Goal: Navigation & Orientation: Find specific page/section

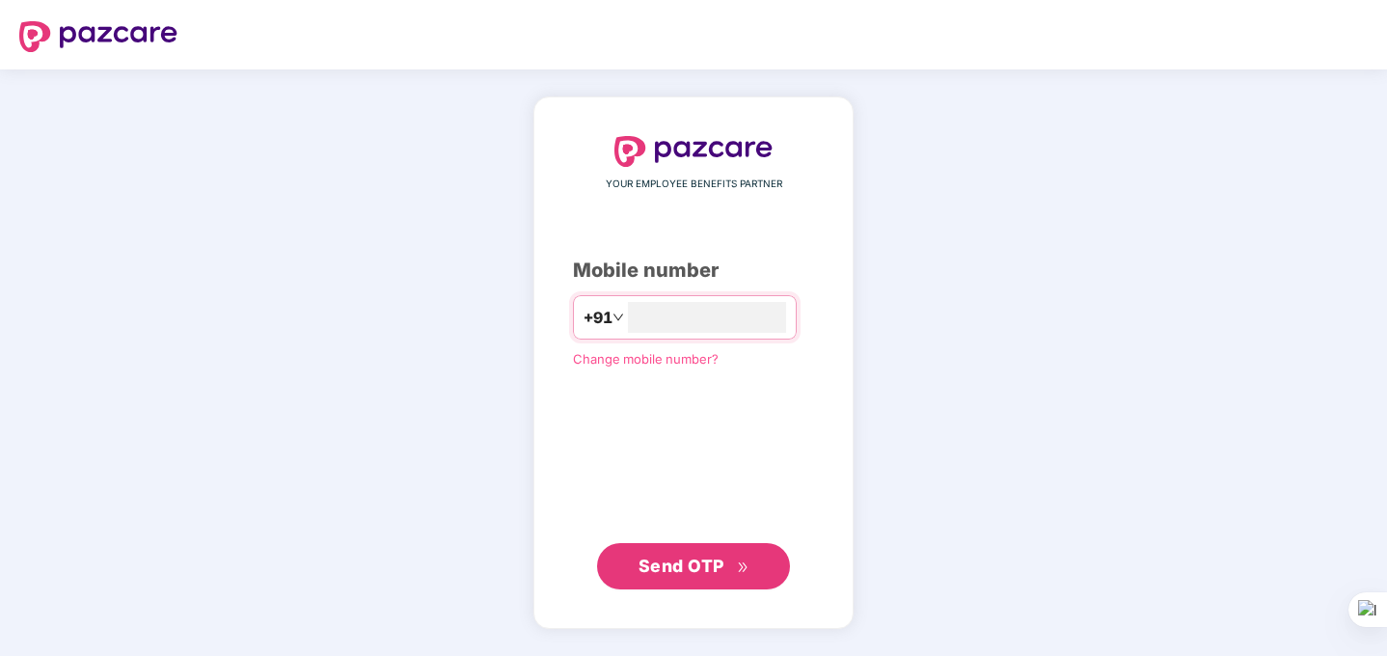
type input "**********"
click at [701, 581] on button "Send OTP" at bounding box center [693, 566] width 193 height 46
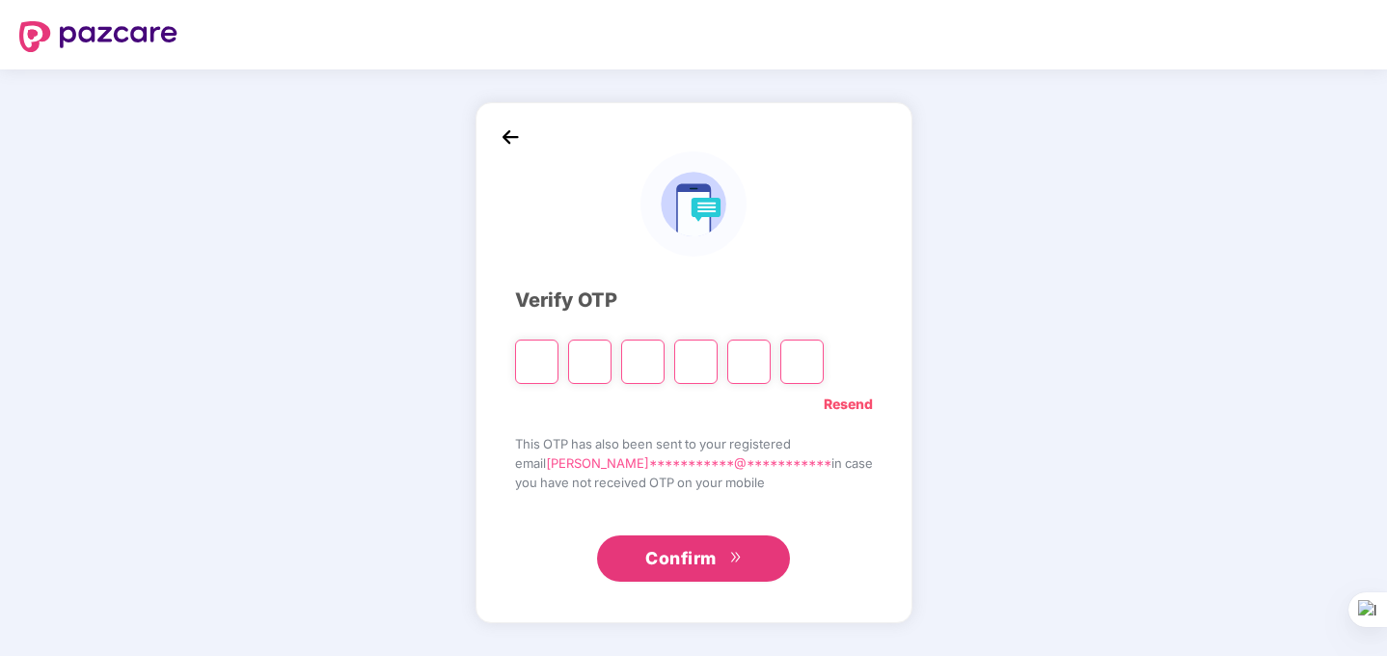
type input "*"
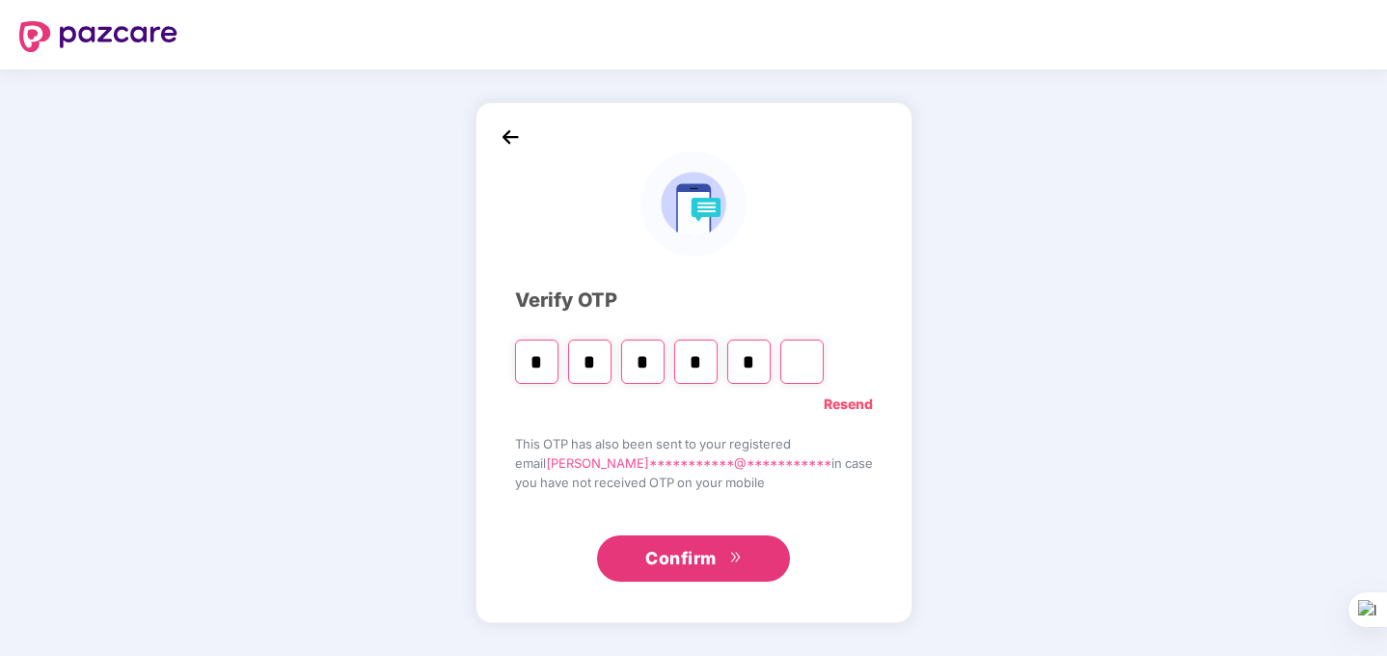
type input "*"
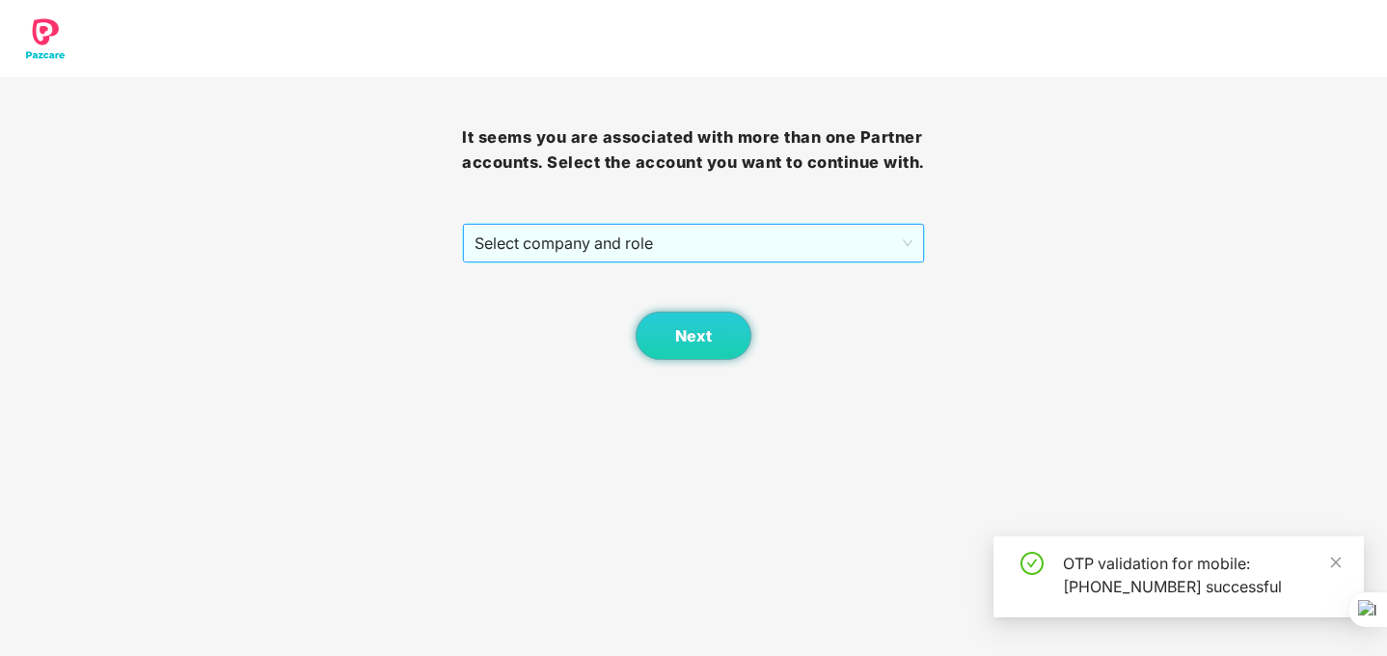
click at [596, 261] on span "Select company and role" at bounding box center [693, 243] width 437 height 37
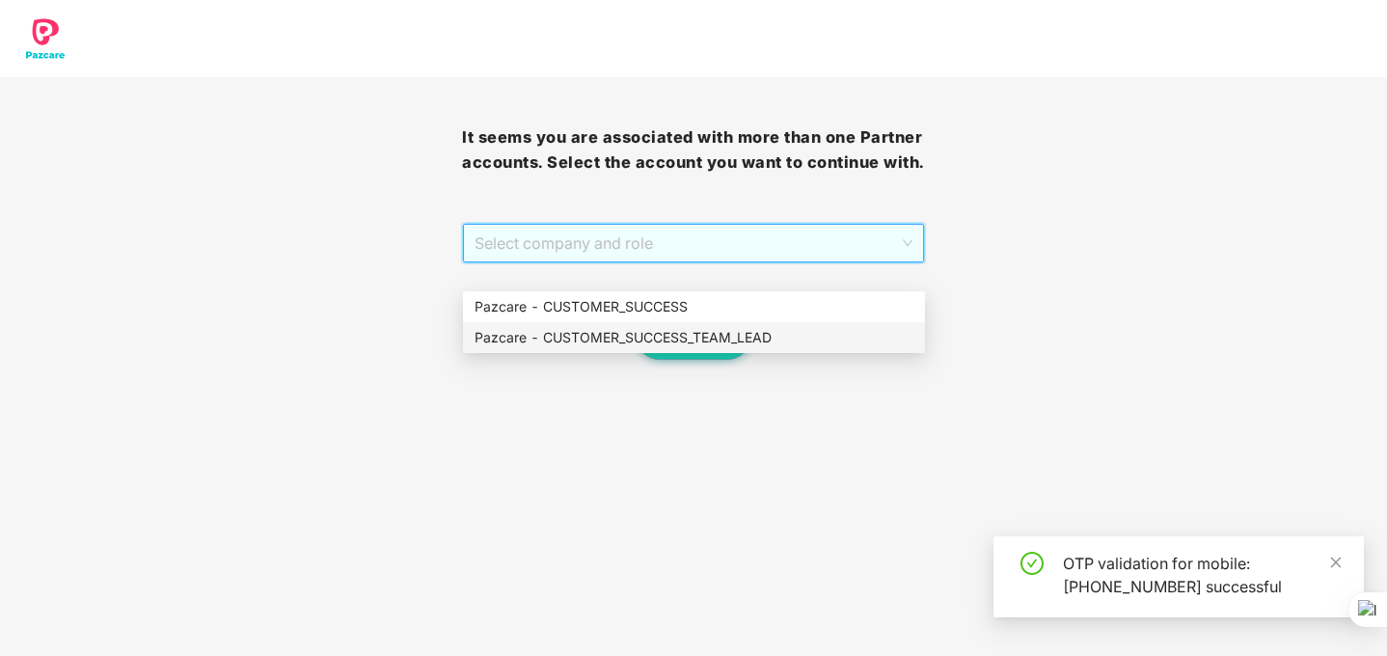
click at [614, 335] on div "Pazcare - CUSTOMER_SUCCESS_TEAM_LEAD" at bounding box center [694, 337] width 439 height 21
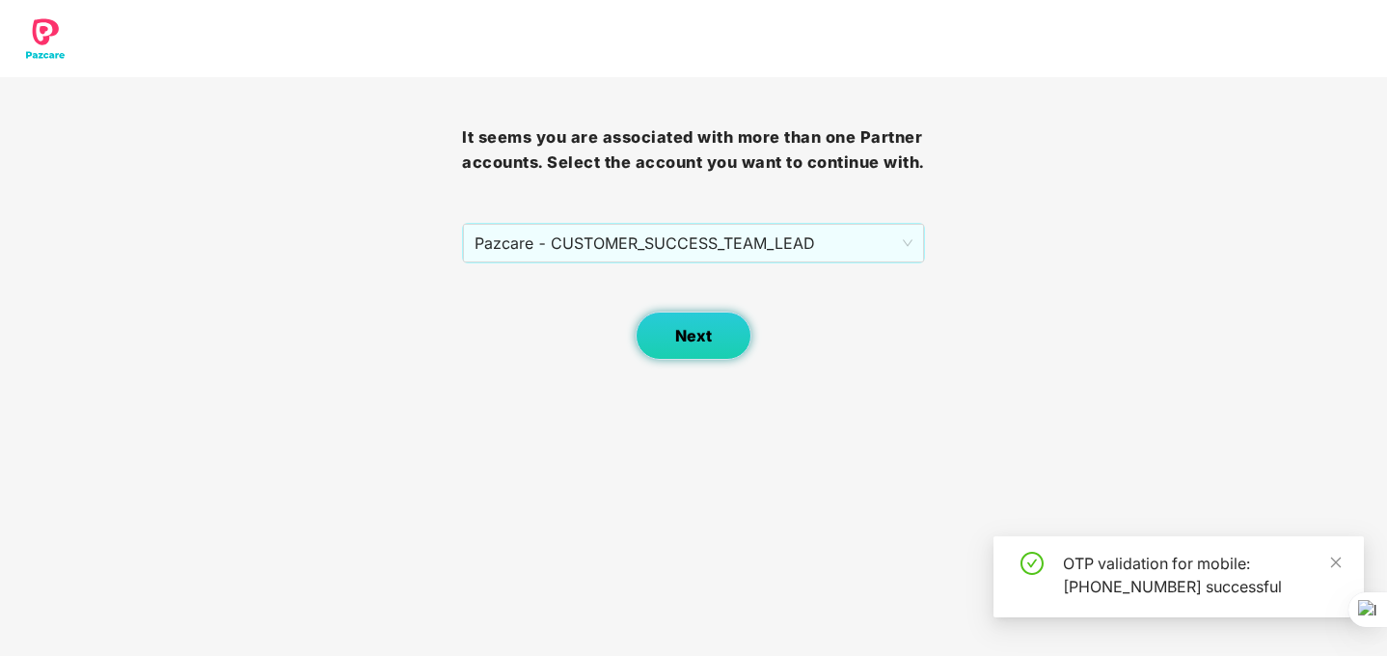
click at [686, 345] on span "Next" at bounding box center [693, 336] width 37 height 18
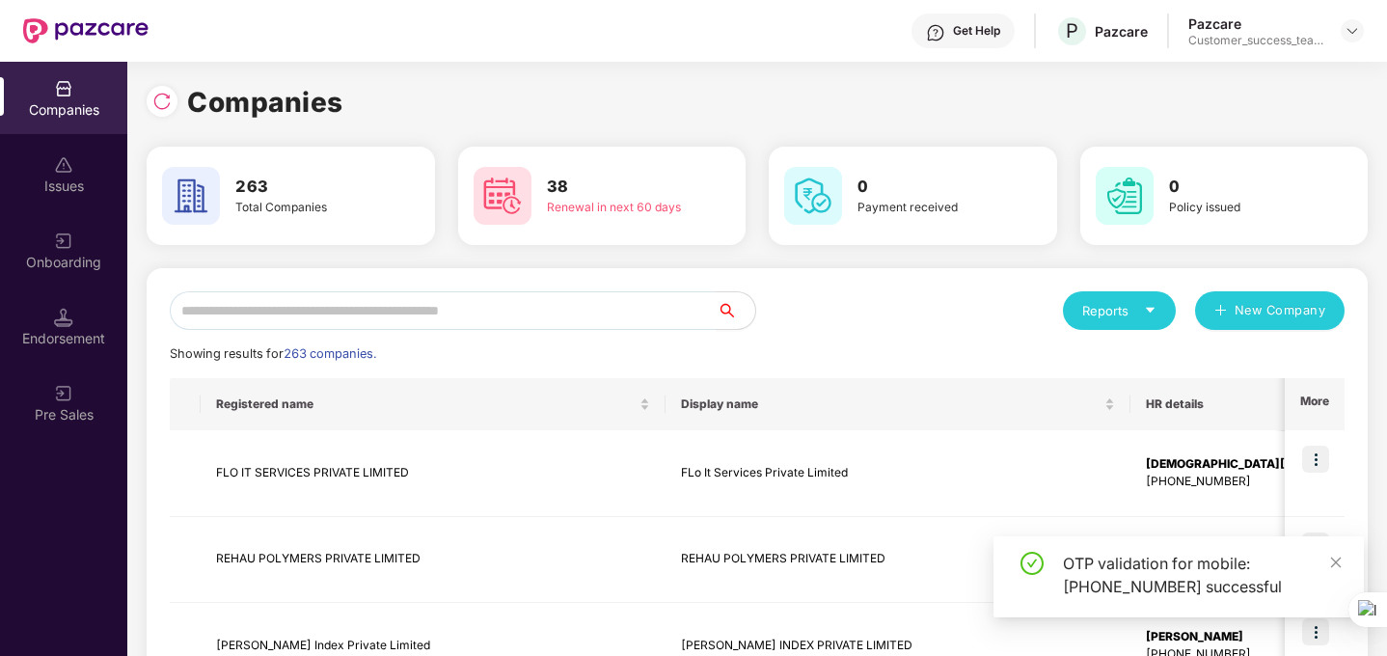
click at [1144, 314] on icon "caret-down" at bounding box center [1150, 310] width 13 height 13
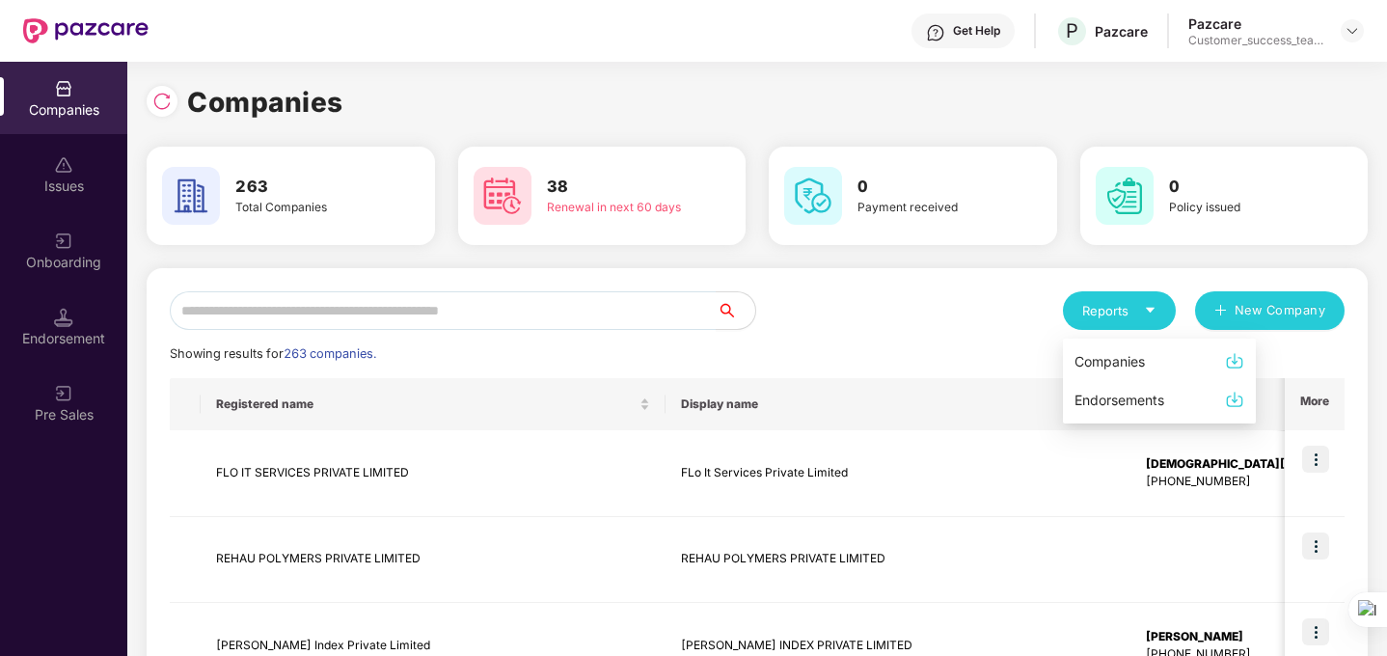
click at [1151, 361] on div "Companies" at bounding box center [1160, 361] width 170 height 21
click at [1155, 310] on icon "caret-down" at bounding box center [1150, 310] width 13 height 13
click at [1237, 360] on img at bounding box center [1234, 360] width 19 height 19
click at [1142, 311] on div "Reports" at bounding box center [1119, 310] width 74 height 19
click at [1091, 361] on div "Companies" at bounding box center [1110, 361] width 70 height 21
